Goal: Task Accomplishment & Management: Complete application form

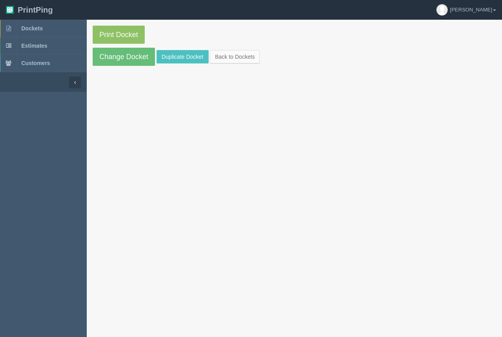
click at [35, 25] on span "Dockets" at bounding box center [31, 28] width 21 height 6
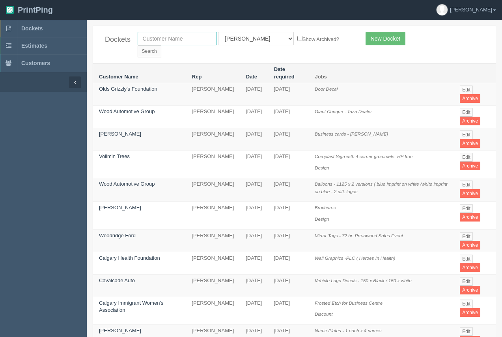
click at [166, 39] on input "text" at bounding box center [177, 38] width 79 height 13
type input "aimex"
click at [161, 45] on input "Search" at bounding box center [150, 51] width 24 height 12
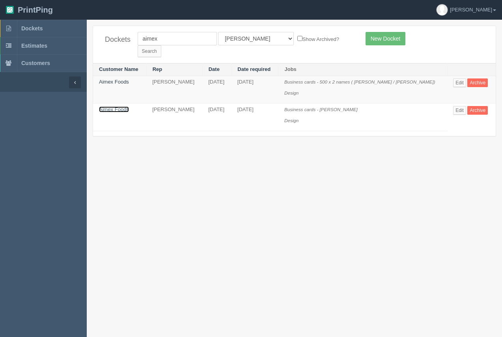
click at [116, 106] on link "Aimex Foods" at bounding box center [114, 109] width 30 height 6
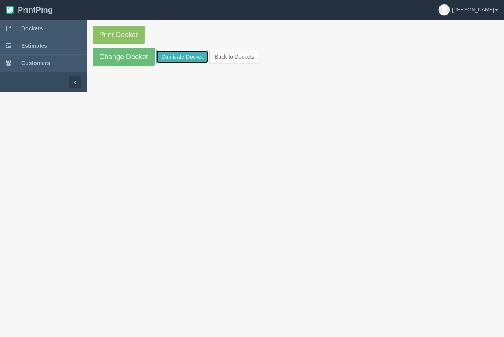
click at [188, 57] on link "Duplicate Docket" at bounding box center [182, 56] width 52 height 13
click at [116, 55] on link "Change Docket" at bounding box center [124, 57] width 62 height 18
click at [188, 58] on link "Duplicate Docket" at bounding box center [182, 56] width 52 height 13
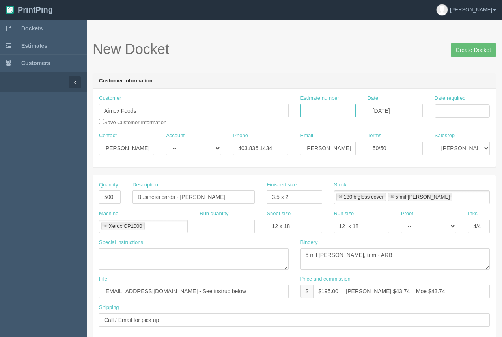
click at [332, 112] on input "Estimate number" at bounding box center [327, 110] width 55 height 13
type input "89738"
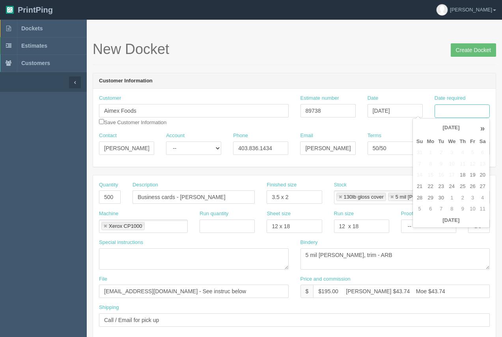
click at [444, 114] on input "Date required" at bounding box center [461, 110] width 55 height 13
click at [426, 192] on td "29" at bounding box center [429, 197] width 11 height 11
click at [452, 197] on td "1" at bounding box center [451, 197] width 11 height 11
type input "[DATE]"
drag, startPoint x: 415, startPoint y: 72, endPoint x: 412, endPoint y: 76, distance: 4.5
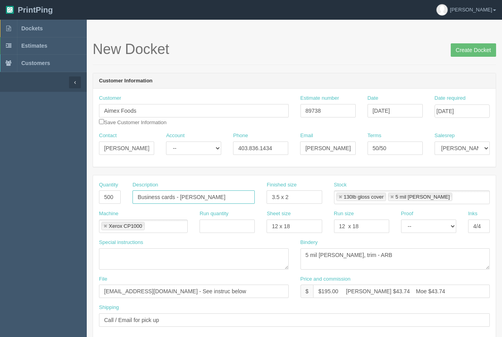
drag, startPoint x: 229, startPoint y: 199, endPoint x: 183, endPoint y: 196, distance: 46.2
click at [183, 196] on input "Business cards - [PERSON_NAME]" at bounding box center [193, 196] width 122 height 13
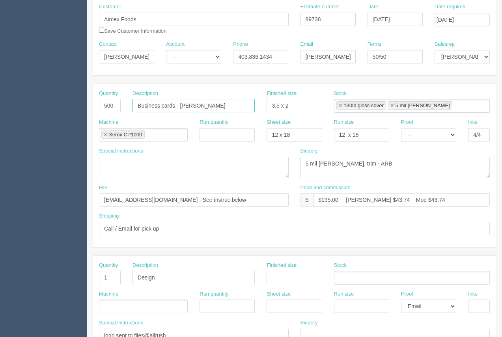
scroll to position [89, 0]
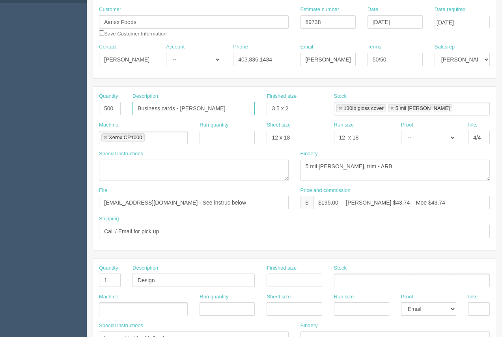
type input "Business cards - [PERSON_NAME]"
drag, startPoint x: 396, startPoint y: 57, endPoint x: 349, endPoint y: 67, distance: 48.2
click at [349, 67] on div "Contact [PERSON_NAME] Account -- Existing Client Allrush Client Rep Client Phon…" at bounding box center [294, 57] width 402 height 29
type input "COD"
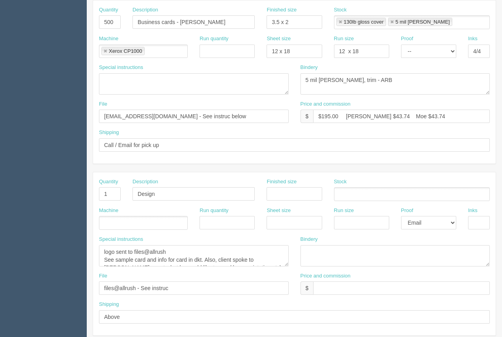
scroll to position [173, 0]
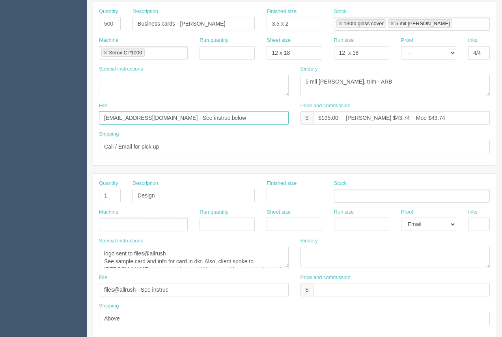
drag, startPoint x: 204, startPoint y: 115, endPoint x: 76, endPoint y: 110, distance: 128.6
click at [76, 110] on section "Dockets Estimates Customers" at bounding box center [251, 194] width 502 height 696
type input "U"
click at [124, 117] on input "Aimex _ [DATE] - see" at bounding box center [194, 117] width 190 height 13
click at [200, 118] on input "Aimex - [DATE] - see" at bounding box center [194, 117] width 190 height 13
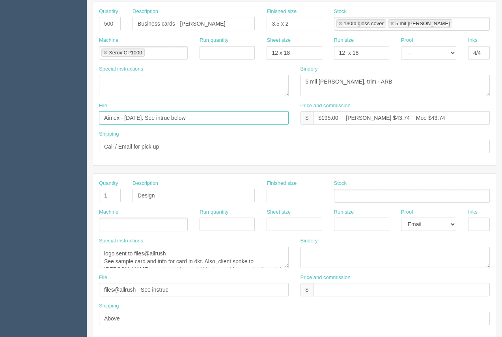
click at [184, 118] on input "Aimex - [DATE]. See intruc below" at bounding box center [194, 117] width 190 height 13
type input "Aimex - [DATE]. See instruc below"
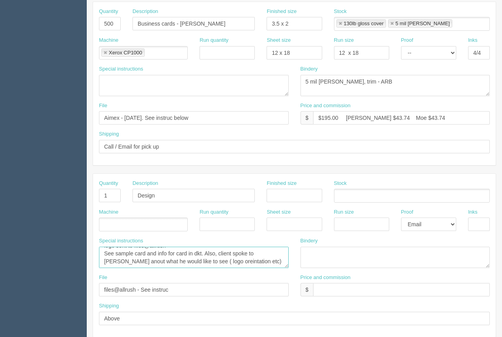
drag, startPoint x: 100, startPoint y: 251, endPoint x: 242, endPoint y: 238, distance: 142.5
click at [270, 262] on textarea "logo sent to files@allrush See sample card and info for card in dkt. Also, clie…" at bounding box center [194, 257] width 190 height 21
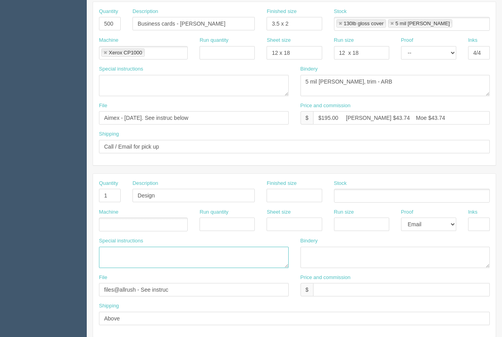
scroll to position [0, 0]
drag, startPoint x: 220, startPoint y: 118, endPoint x: 106, endPoint y: 115, distance: 114.3
click at [65, 119] on section "Dockets Estimates Customers" at bounding box center [251, 194] width 502 height 696
drag, startPoint x: 189, startPoint y: 290, endPoint x: 84, endPoint y: 287, distance: 104.5
click at [83, 288] on section "Dockets Estimates Customers" at bounding box center [251, 194] width 502 height 696
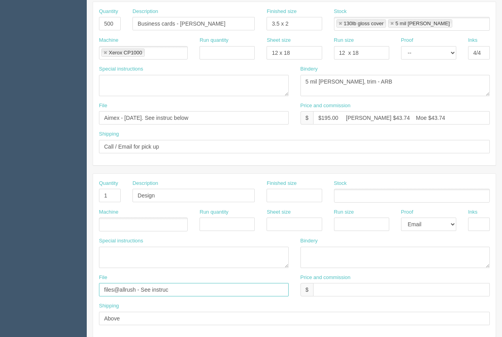
paste input "Aimex - [DATE]. See instruc below"
type input "Aimex - [DATE]. See instruc"
click at [109, 257] on textarea "logo sent to files@allrush See sample card and info for card in dkt. Also, clie…" at bounding box center [194, 257] width 190 height 21
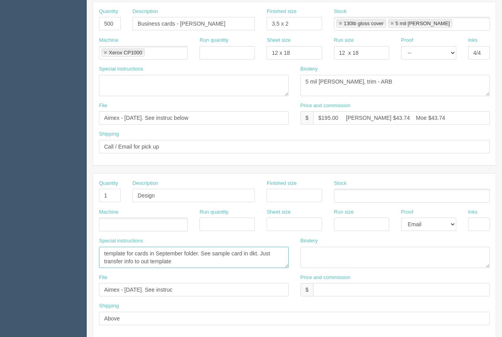
click at [147, 263] on textarea "logo sent to files@allrush See sample card and info for card in dkt. Also, clie…" at bounding box center [194, 257] width 190 height 21
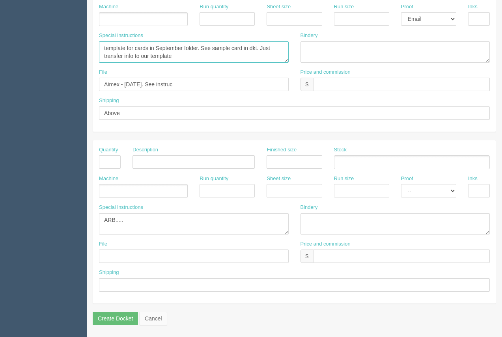
scroll to position [24, 0]
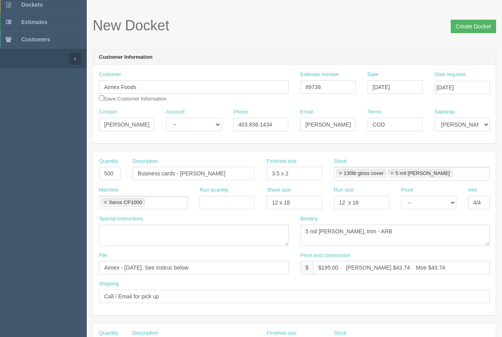
type textarea "template for cards in September folder. See sample card in dkt. Just transfer i…"
click at [465, 27] on input "Create Docket" at bounding box center [472, 26] width 45 height 13
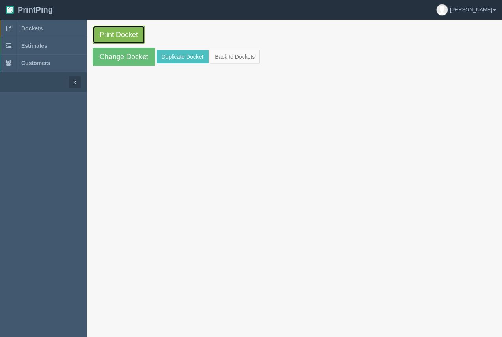
click at [124, 43] on link "Print Docket" at bounding box center [119, 35] width 52 height 18
click at [26, 25] on link "Dockets" at bounding box center [43, 28] width 87 height 17
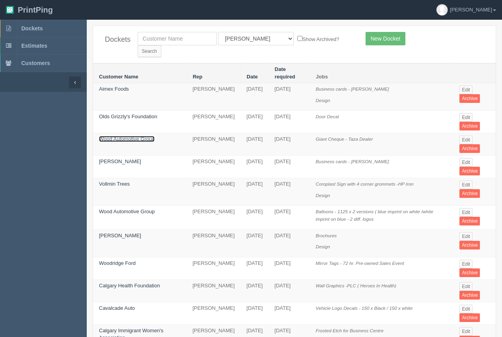
click at [128, 136] on link "Wood Automotive Group" at bounding box center [127, 139] width 56 height 6
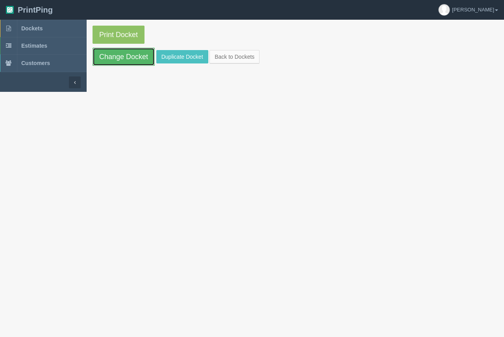
click at [129, 58] on link "Change Docket" at bounding box center [124, 57] width 62 height 18
click at [26, 25] on link "Dockets" at bounding box center [43, 28] width 87 height 17
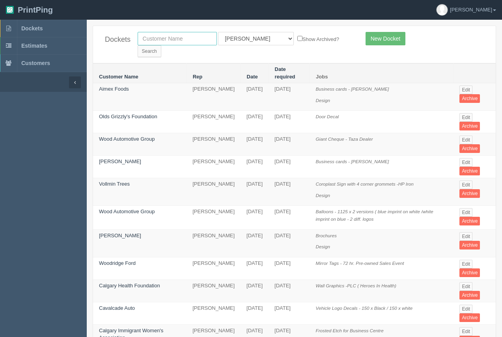
click at [171, 41] on input "text" at bounding box center [177, 38] width 79 height 13
type input "wood automotive"
click at [161, 45] on input "Search" at bounding box center [150, 51] width 24 height 12
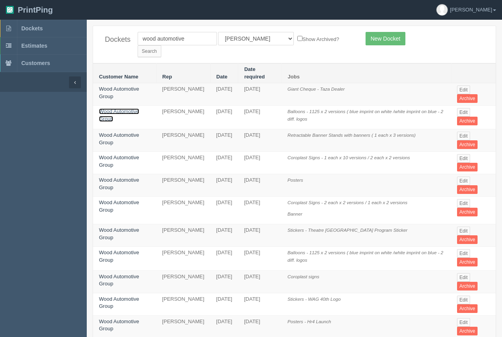
click at [119, 108] on link "Wood Automotive Group" at bounding box center [119, 114] width 40 height 13
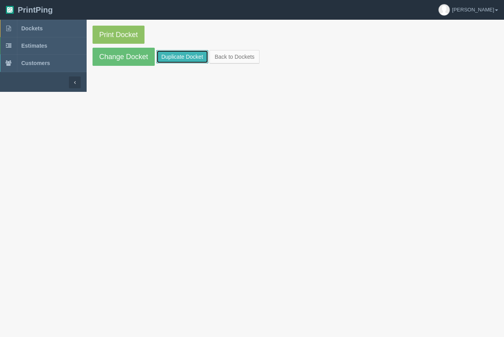
click at [182, 61] on link "Duplicate Docket" at bounding box center [182, 56] width 52 height 13
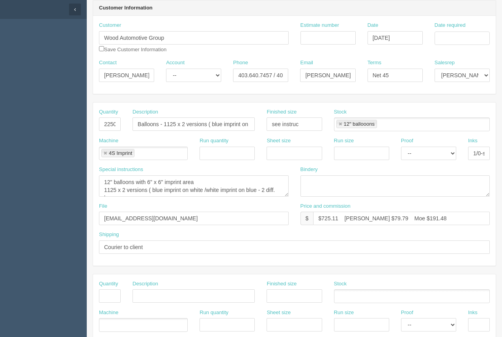
scroll to position [72, 0]
drag, startPoint x: 220, startPoint y: 44, endPoint x: 89, endPoint y: 44, distance: 130.8
click at [89, 44] on section "New Docket Create Docket Customer Information Customer Wood Automotive Group Sa…" at bounding box center [294, 296] width 415 height 696
type input "Village Honda"
click at [106, 125] on input "2250" at bounding box center [110, 125] width 22 height 13
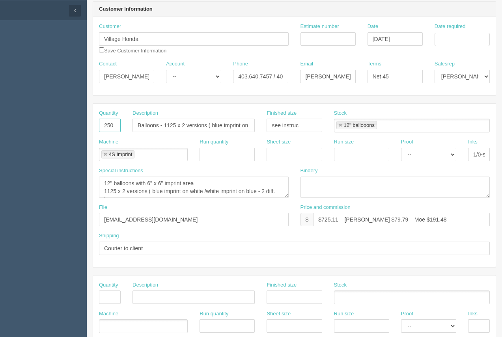
type input "250"
click at [136, 127] on input "Balloons - 1125 x 2 versions ( blue imprint on white /white imprint on blue - 2…" at bounding box center [193, 125] width 122 height 13
click at [185, 125] on input "Foil Balloons - 1125 x 2 versions ( blue imprint on white /white imprint on blu…" at bounding box center [193, 125] width 122 height 13
type input "Foil Balloons - 125 x 2 versions ( blue imprint on white /white imprint on blue…"
click at [340, 126] on link at bounding box center [340, 125] width 5 height 5
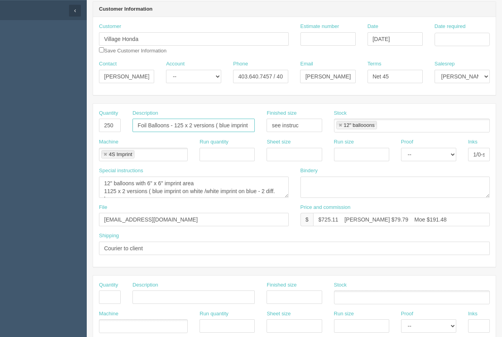
type input "Foil Balloons - 125 x 2 versions ( blue imprint on white /white imprint on blue…"
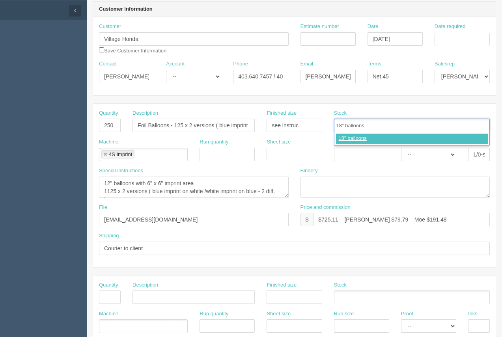
type input "18" balloons"
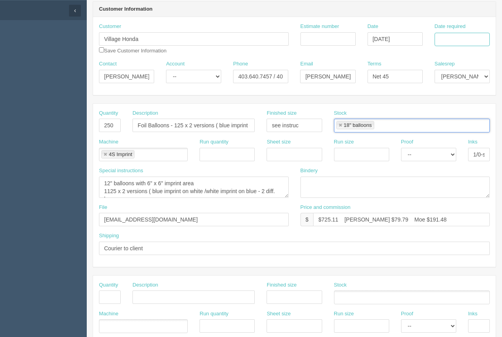
click at [446, 46] on input "Date required" at bounding box center [461, 39] width 55 height 13
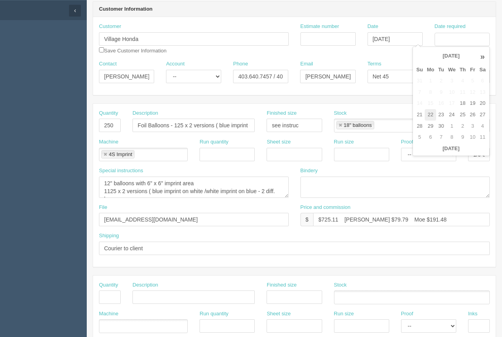
click at [433, 112] on td "22" at bounding box center [429, 114] width 11 height 11
click at [439, 117] on td "23" at bounding box center [441, 114] width 10 height 11
type input "[DATE]"
click at [298, 13] on header "Customer Information" at bounding box center [294, 10] width 402 height 16
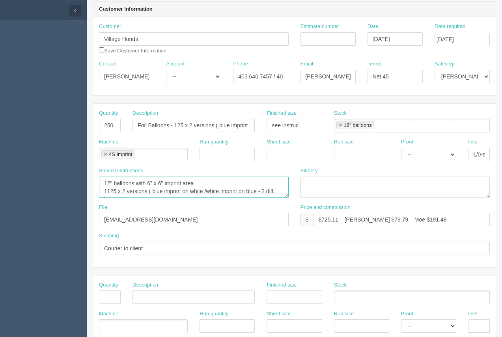
click at [110, 184] on textarea "12" balloons with 6" x 6" imprint area 1125 x 2 versions ( blue imprint on whit…" at bounding box center [194, 187] width 190 height 21
drag, startPoint x: 201, startPoint y: 183, endPoint x: 184, endPoint y: 186, distance: 17.2
click at [191, 184] on textarea "12" balloons with 6" x 6" imprint area 1125 x 2 versions ( blue imprint on whit…" at bounding box center [194, 187] width 190 height 21
drag, startPoint x: 103, startPoint y: 189, endPoint x: 270, endPoint y: 195, distance: 166.4
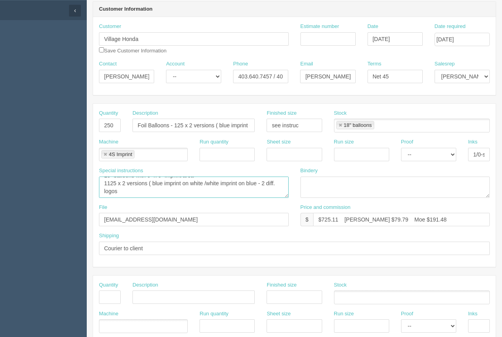
click at [270, 195] on textarea "12" balloons with 6" x 6" imprint area 1125 x 2 versions ( blue imprint on whit…" at bounding box center [194, 187] width 190 height 21
type textarea "18" balloons with 6" x 6" imprint area"
drag, startPoint x: 205, startPoint y: 186, endPoint x: 66, endPoint y: 178, distance: 139.3
click at [69, 179] on section "Dockets Estimates Customers" at bounding box center [251, 296] width 502 height 696
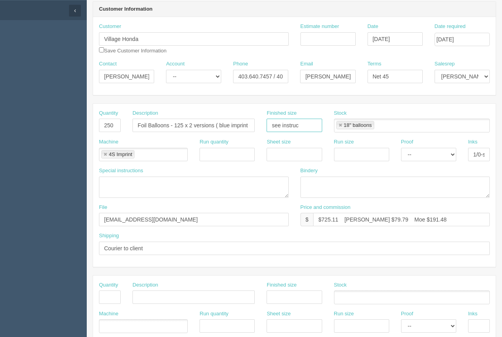
drag, startPoint x: 296, startPoint y: 123, endPoint x: 253, endPoint y: 120, distance: 43.9
click at [253, 120] on div "Quantity 250 Description Foil Balloons - 125 x 2 versions ( blue imprint on whi…" at bounding box center [294, 124] width 402 height 29
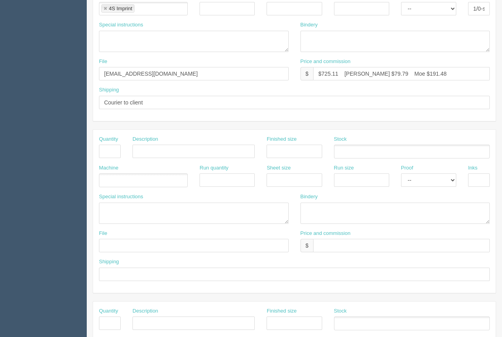
scroll to position [214, 0]
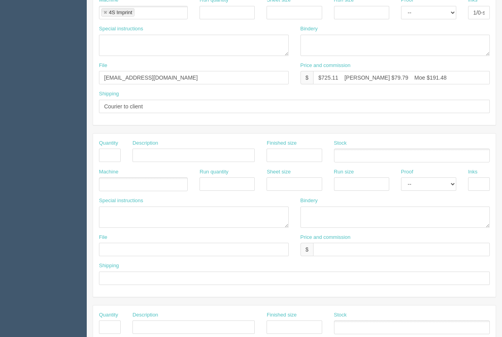
type input "18""
drag, startPoint x: 149, startPoint y: 79, endPoint x: 97, endPoint y: 74, distance: 52.2
click at [97, 74] on div "File files@allrush.ca" at bounding box center [193, 76] width 201 height 29
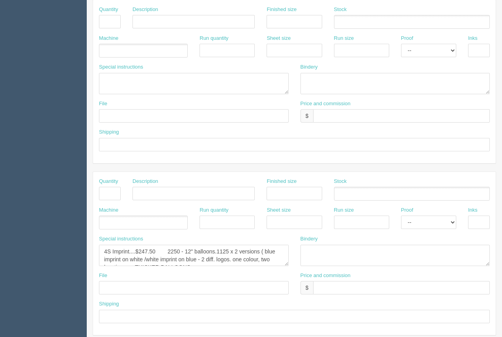
scroll to position [379, 0]
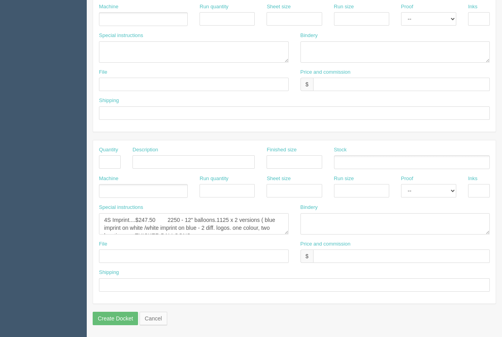
type input "proof to come form 4S imprint"
click at [172, 222] on textarea "4S Imprint....$247.50 2250 - 12" balloons.1125 x 2 versions ( blue imprint on w…" at bounding box center [194, 223] width 190 height 21
click at [188, 220] on textarea "4S Imprint....$247.50 2250 - 12" balloons.1125 x 2 versions ( blue imprint on w…" at bounding box center [194, 223] width 190 height 21
click at [216, 221] on textarea "4S Imprint....$247.50 2250 - 12" balloons.1125 x 2 versions ( blue imprint on w…" at bounding box center [194, 223] width 190 height 21
click at [232, 232] on textarea "4S Imprint....$247.50 2250 - 12" balloons.1125 x 2 versions ( blue imprint on w…" at bounding box center [194, 223] width 190 height 21
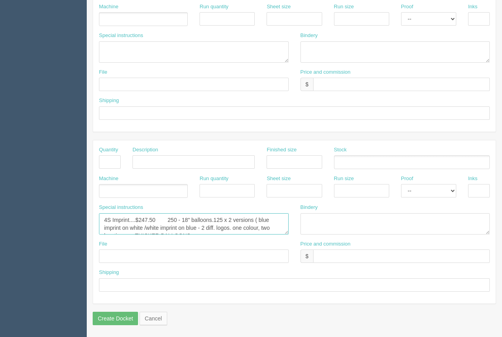
scroll to position [13, 0]
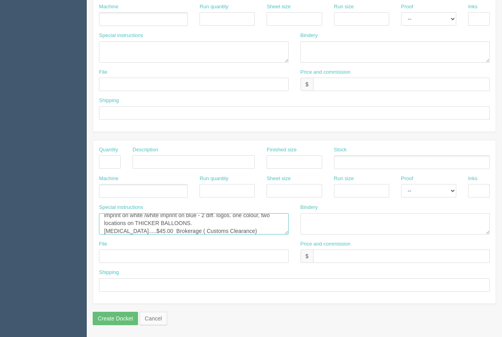
click at [192, 225] on textarea "4S Imprint....$247.50 2250 - 12" balloons.1125 x 2 versions ( blue imprint on w…" at bounding box center [194, 223] width 190 height 21
type textarea "4S Imprint....$247.50 250 - 18" balloons.125 x 2 versions ( blue imprint on whi…"
click at [287, 232] on textarea "4S Imprint....$247.50 2250 - 12" balloons.1125 x 2 versions ( blue imprint on w…" at bounding box center [194, 223] width 190 height 21
